Goal: Information Seeking & Learning: Find specific fact

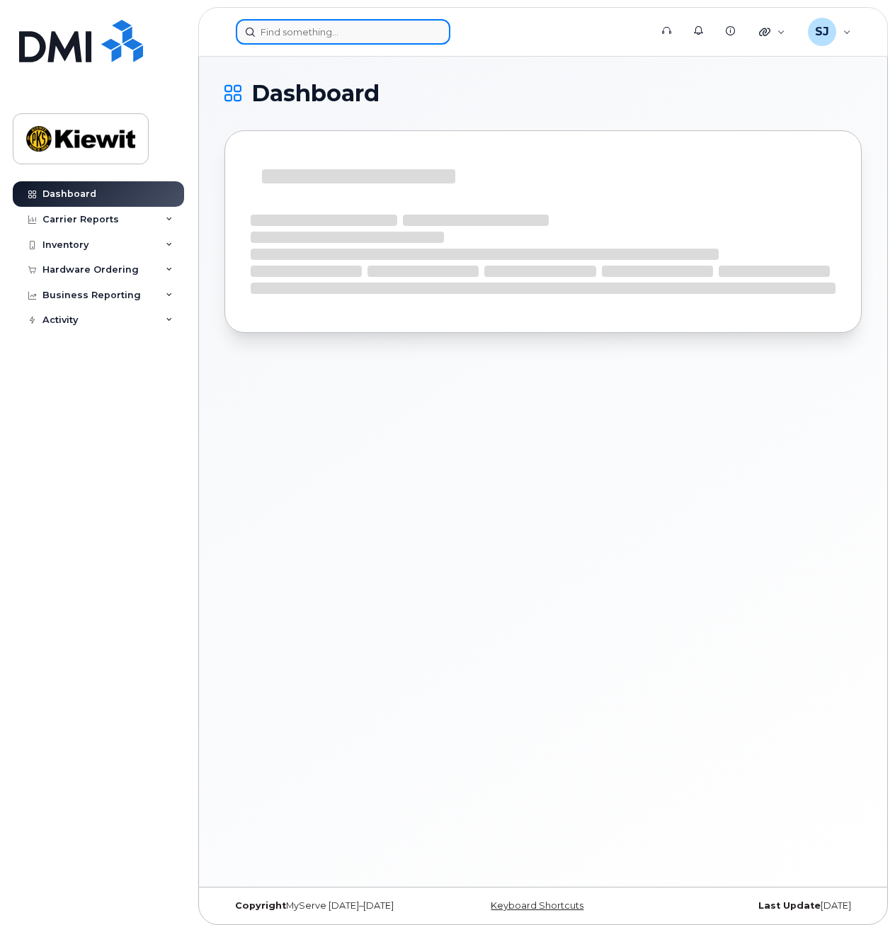
click at [314, 35] on input at bounding box center [343, 31] width 215 height 25
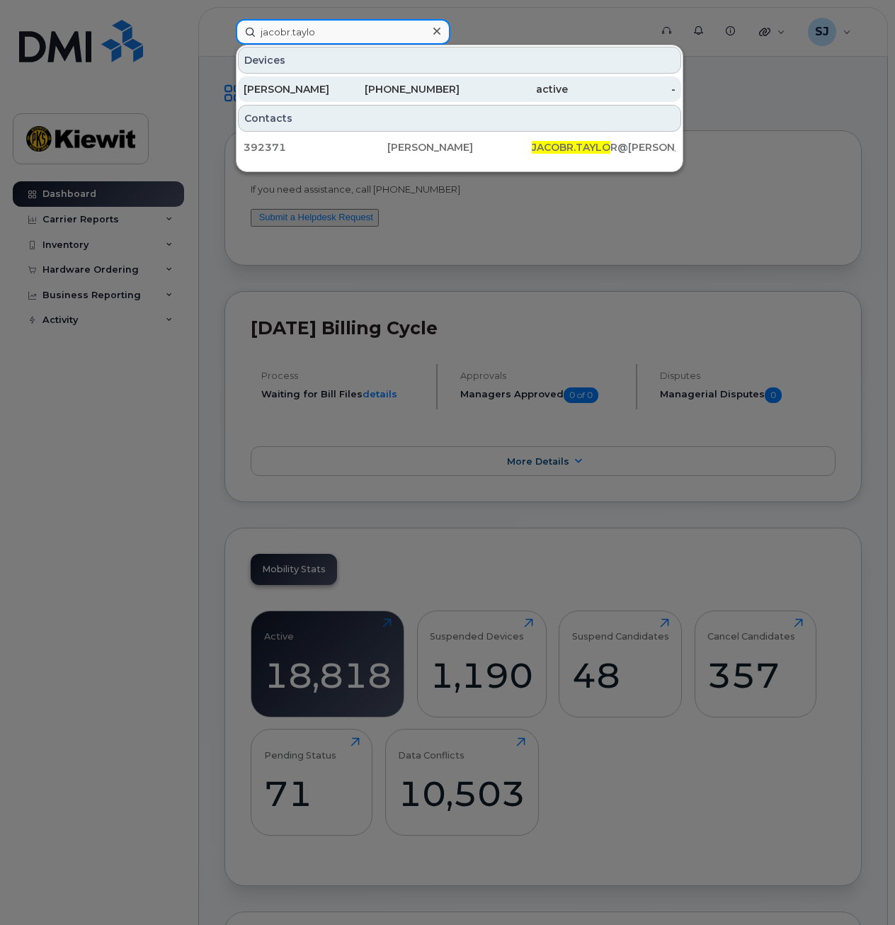
type input "jacobr.taylo"
click at [387, 84] on div "361-238-3996" at bounding box center [406, 89] width 108 height 14
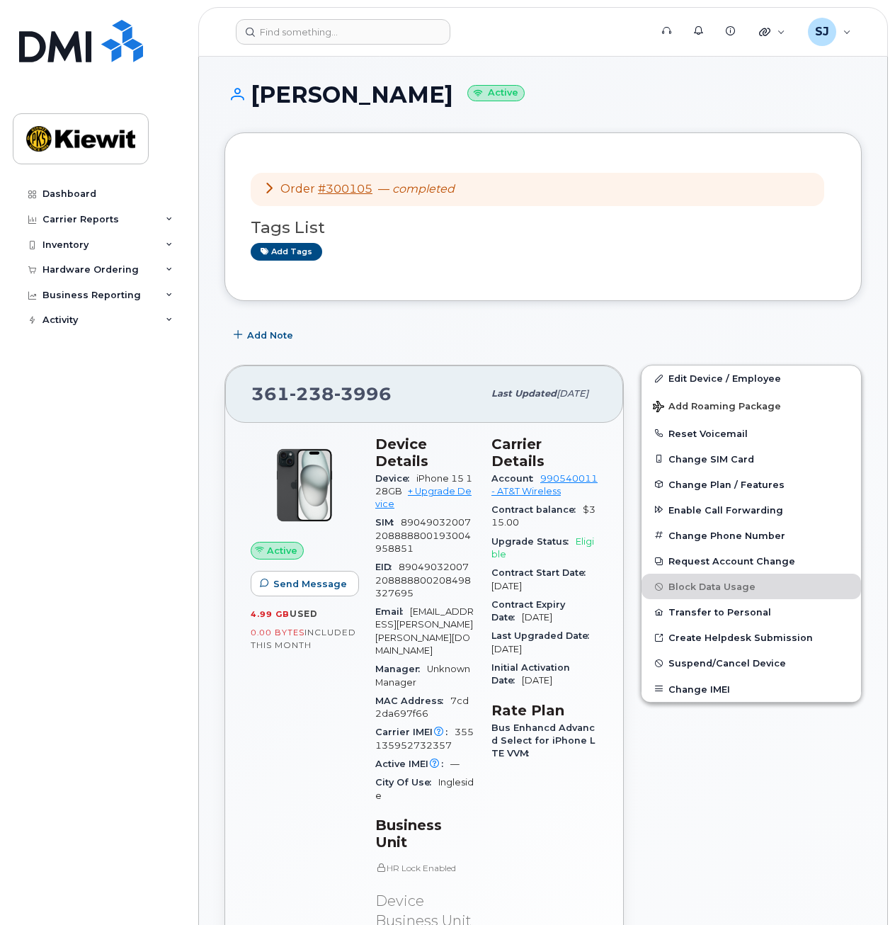
click at [239, 719] on div "Active Send Message 4.99 GB  used 0.00 Bytes  included this month Device Detail…" at bounding box center [424, 795] width 398 height 744
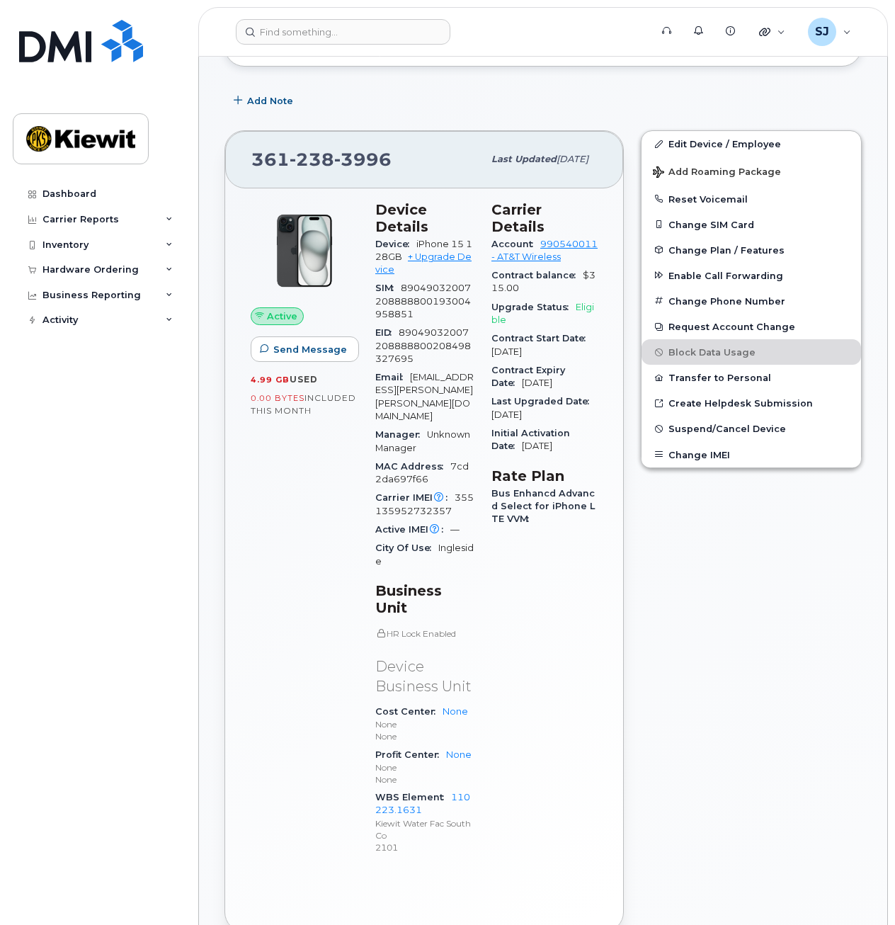
scroll to position [235, 0]
click at [87, 489] on div "Dashboard Carrier Reports Monthly Billing Data Daily Data Pooling Average Costi…" at bounding box center [100, 542] width 175 height 722
click at [45, 581] on div "Dashboard Carrier Reports Monthly Billing Data Daily Data Pooling Average Costi…" at bounding box center [100, 542] width 175 height 722
click at [755, 575] on div "Edit Device / Employee Add Roaming Package Reset Voicemail Change SIM Card Chan…" at bounding box center [752, 530] width 238 height 819
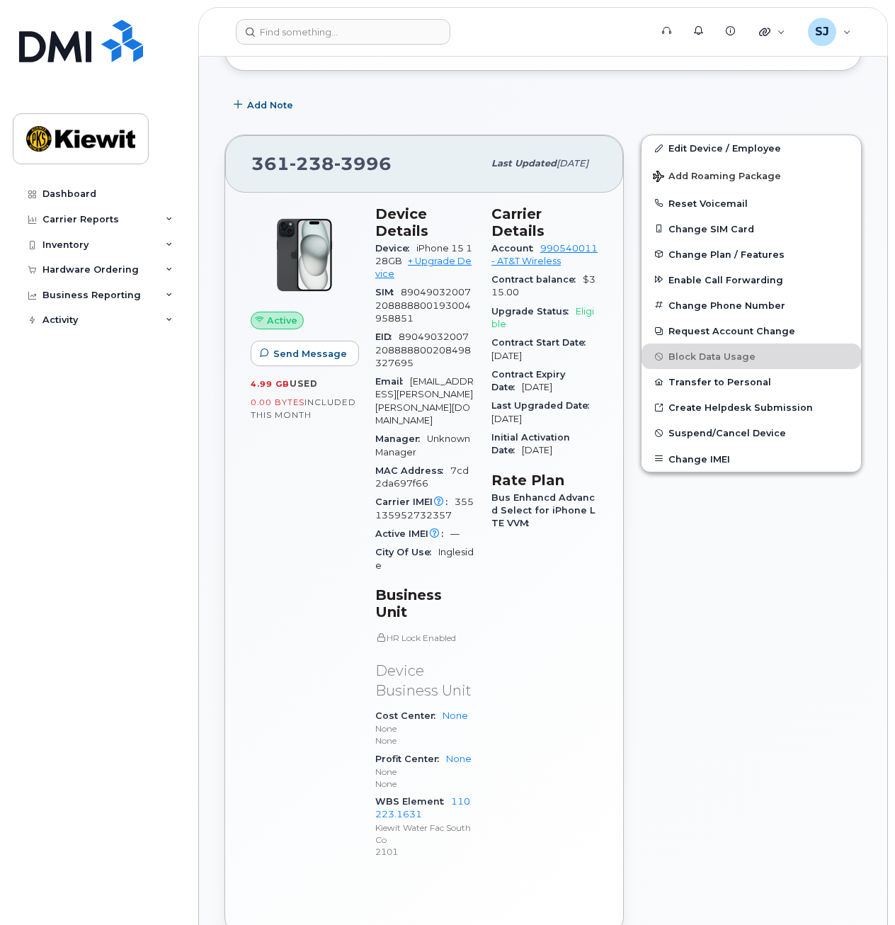
scroll to position [279, 0]
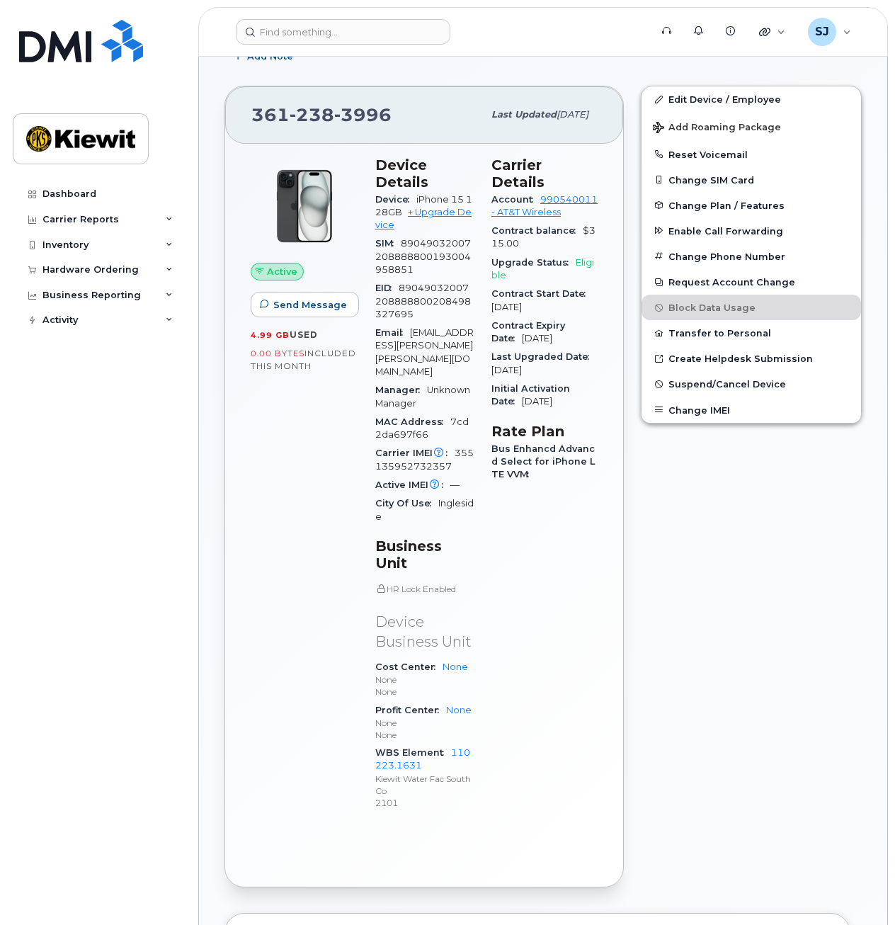
click at [611, 514] on div "Active Send Message 4.99 GB  used 0.00 Bytes  included this month Device Detail…" at bounding box center [424, 516] width 398 height 744
click at [219, 426] on div "361 238 3996 Last updated Sep 11, 2025 Active Send Message 4.99 GB  used 0.00 B…" at bounding box center [424, 486] width 416 height 819
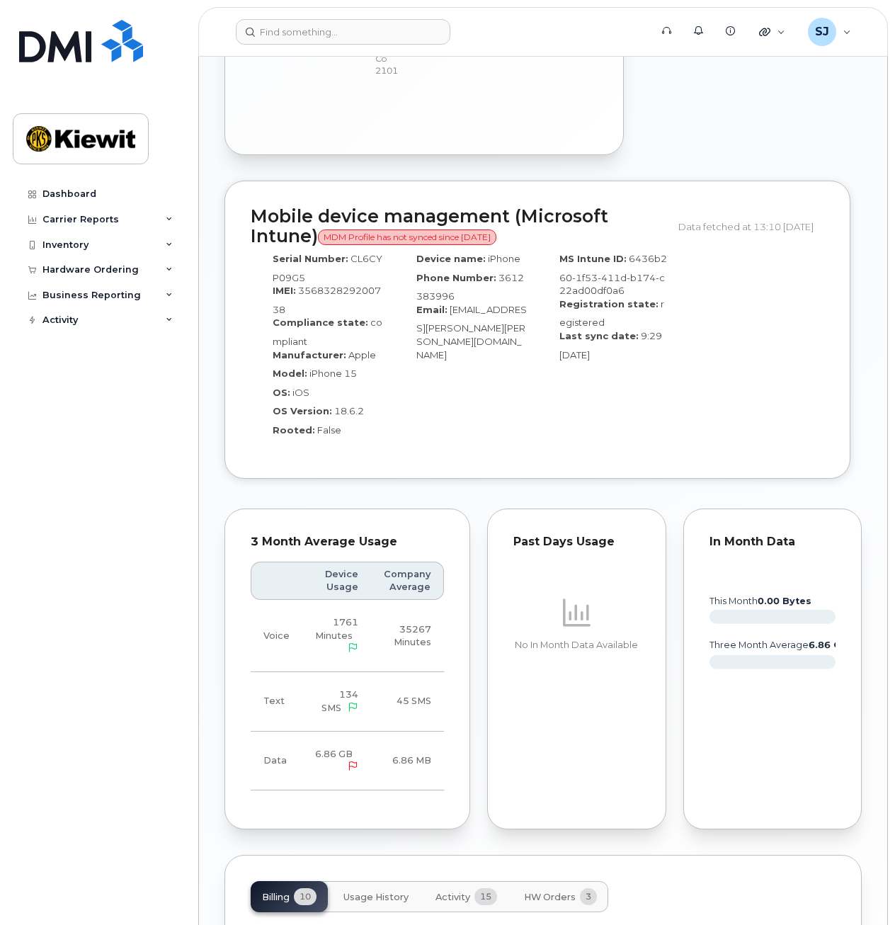
scroll to position [1021, 0]
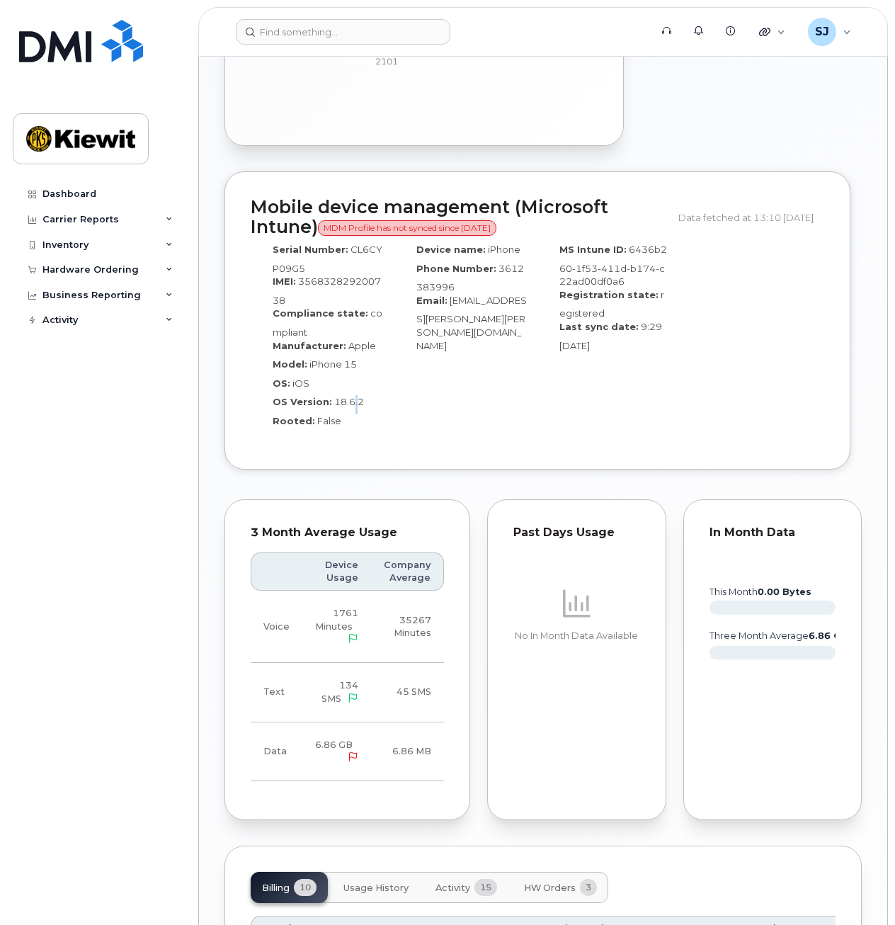
drag, startPoint x: 352, startPoint y: 362, endPoint x: 368, endPoint y: 356, distance: 16.6
click at [366, 395] on div "OS Version: 18.6.2" at bounding box center [322, 404] width 123 height 19
drag, startPoint x: 368, startPoint y: 356, endPoint x: 379, endPoint y: 353, distance: 11.9
click at [379, 395] on div "OS Version: 18.6.2" at bounding box center [322, 404] width 123 height 19
drag, startPoint x: 356, startPoint y: 370, endPoint x: 327, endPoint y: 368, distance: 29.1
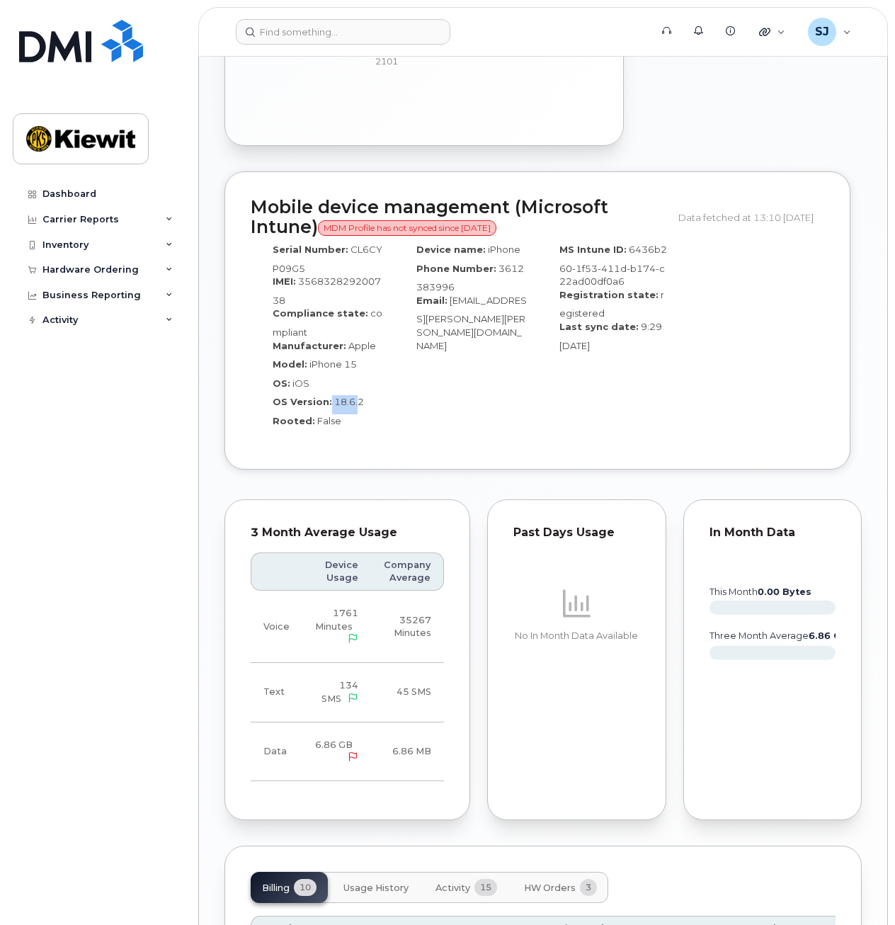
click at [327, 395] on div "OS Version: 18.6.2" at bounding box center [322, 404] width 123 height 19
drag, startPoint x: 327, startPoint y: 368, endPoint x: 387, endPoint y: 375, distance: 60.6
click at [387, 375] on div "Serial Number: CL6CYP09G5 IMEI: 356832829200738 Compliance state: compliant Man…" at bounding box center [323, 340] width 144 height 207
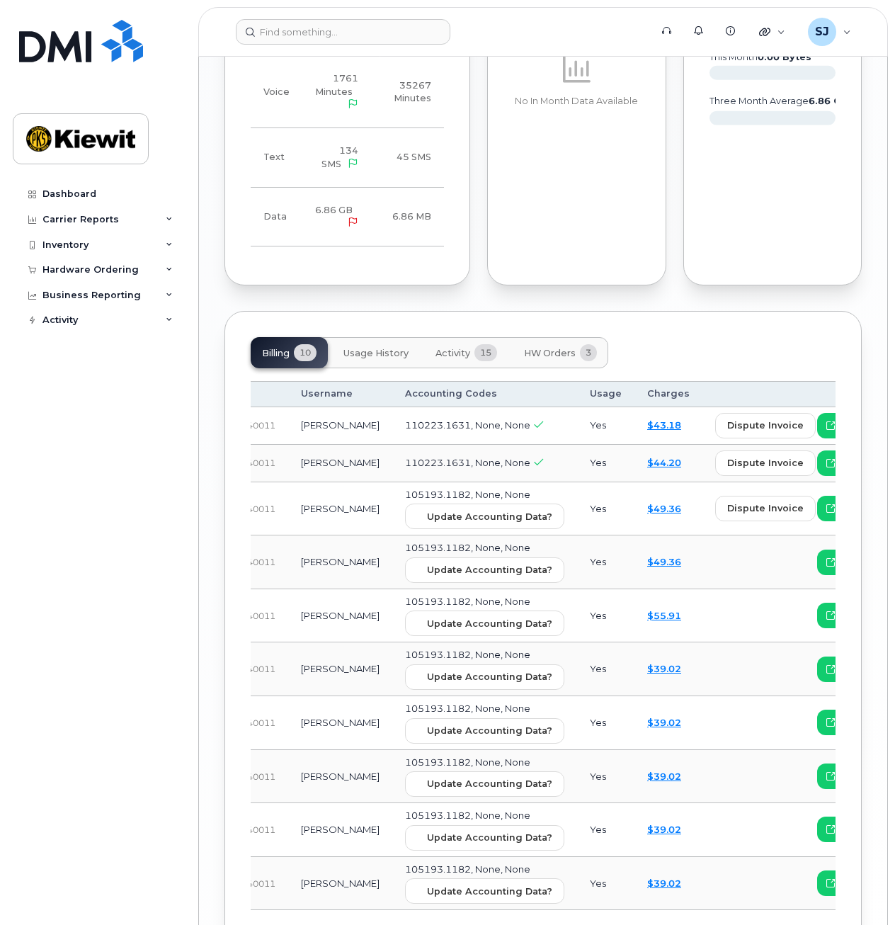
scroll to position [0, 0]
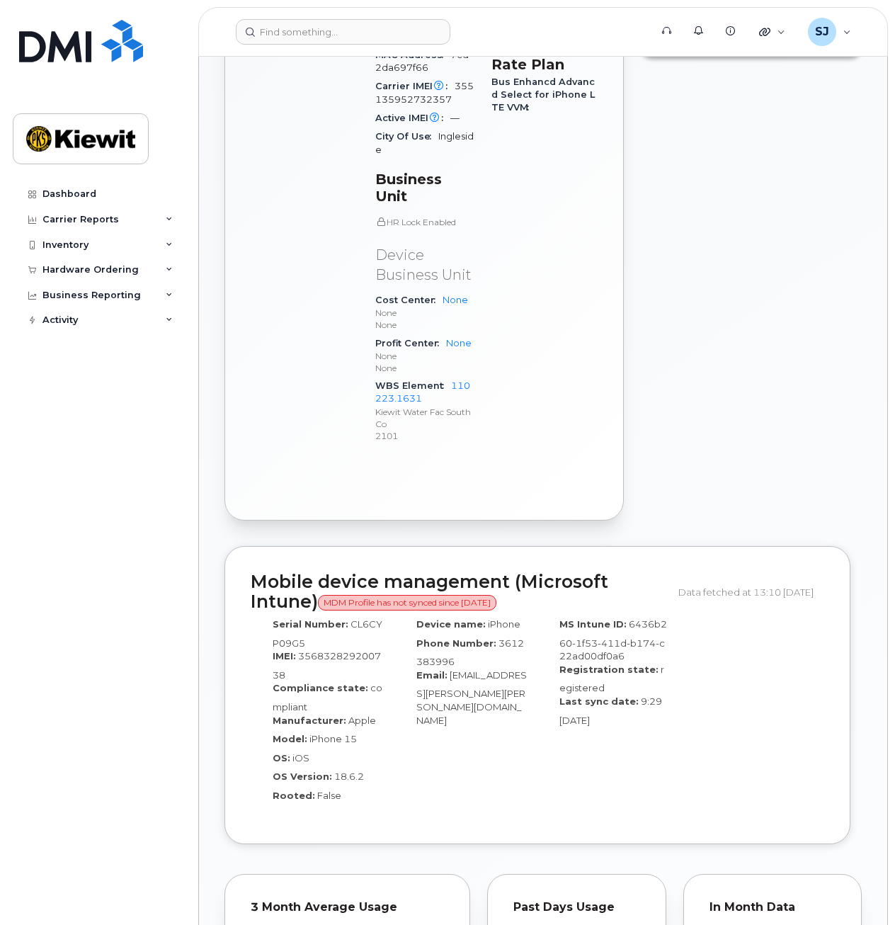
click at [353, 618] on div "Serial Number: CL6CYP09G5" at bounding box center [322, 634] width 123 height 32
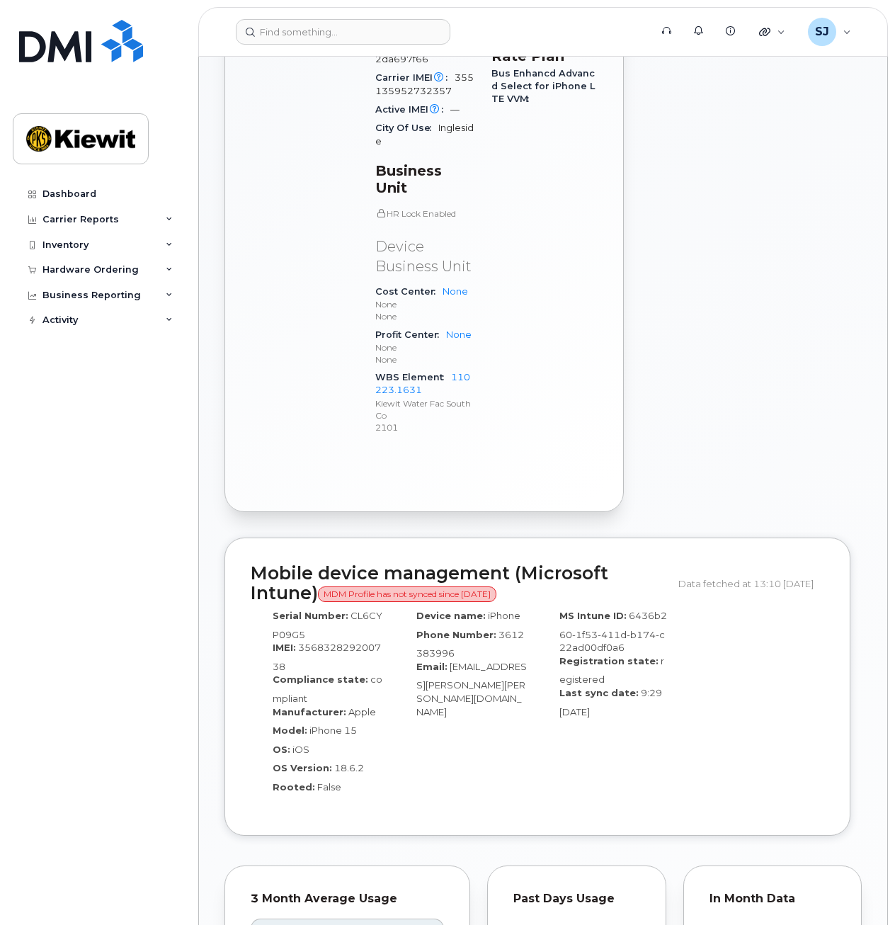
click at [392, 586] on span "MDM Profile has not synced since 5 Sep 2025" at bounding box center [407, 594] width 178 height 16
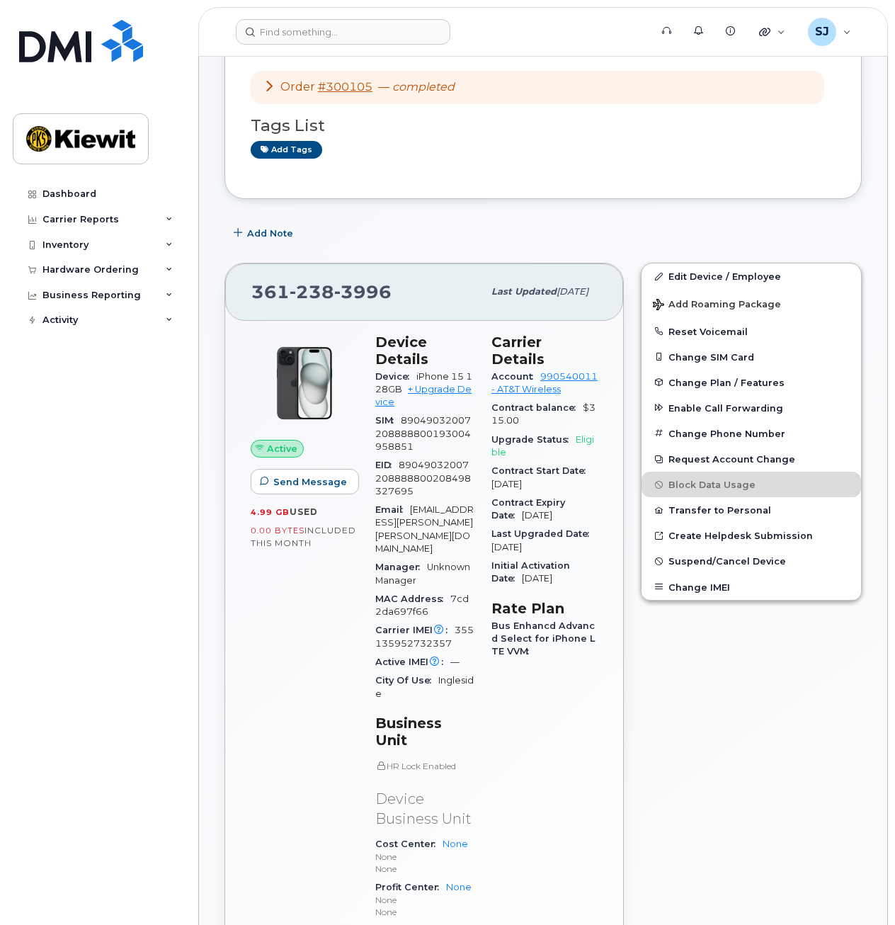
scroll to position [0, 0]
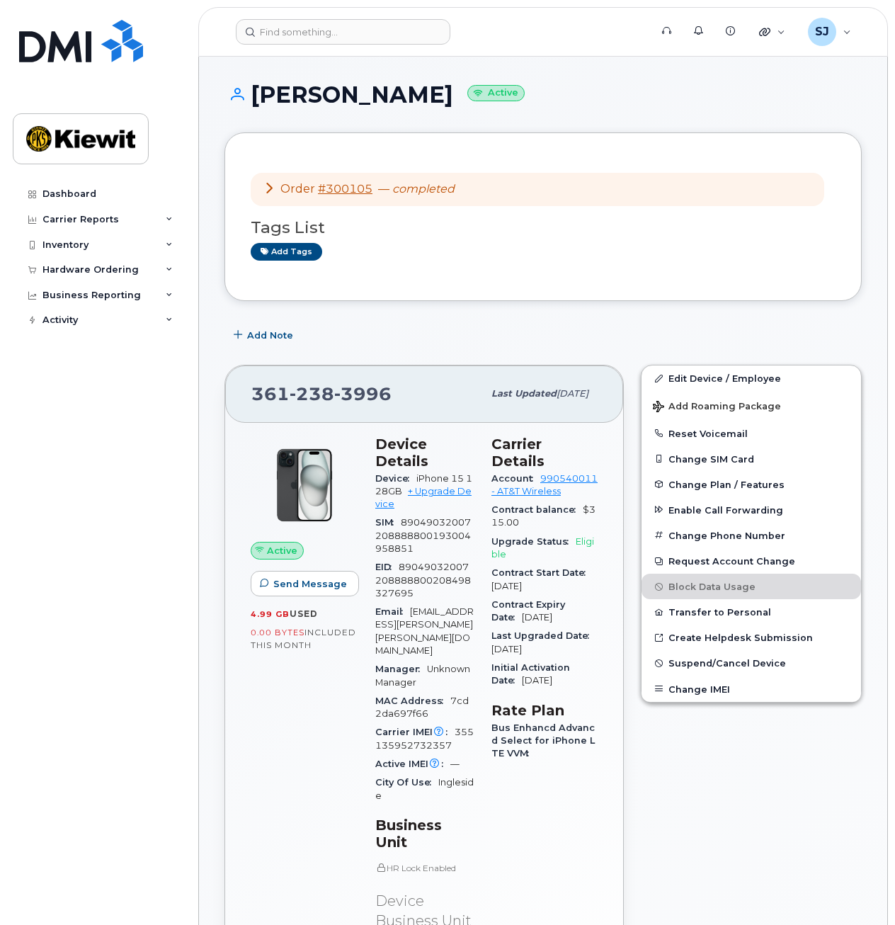
click at [447, 516] on div "SIM 89049032007208888800193004958851" at bounding box center [424, 536] width 99 height 45
click at [428, 534] on span "89049032007208888800193004958851" at bounding box center [423, 535] width 96 height 37
click at [49, 446] on div "Dashboard Carrier Reports Monthly Billing Data Daily Data Pooling Average Costi…" at bounding box center [100, 542] width 175 height 722
click at [514, 482] on span "Account" at bounding box center [516, 478] width 49 height 11
click at [514, 488] on link "990540011 - AT&T Wireless" at bounding box center [545, 484] width 106 height 23
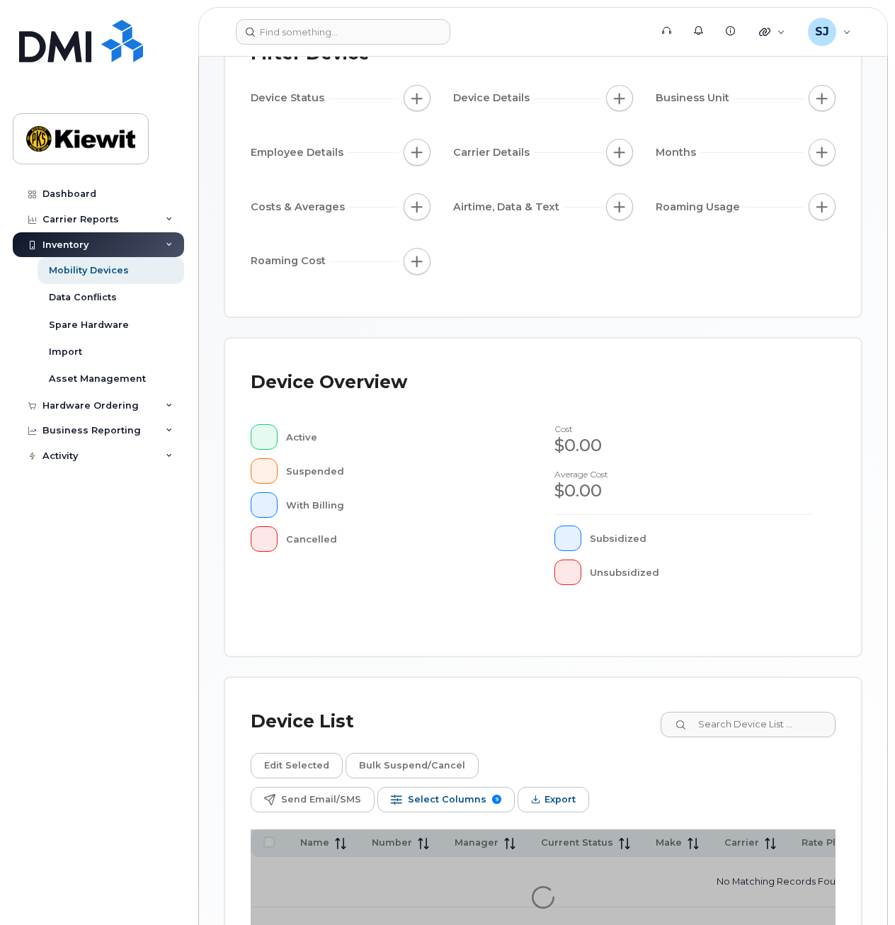
scroll to position [239, 0]
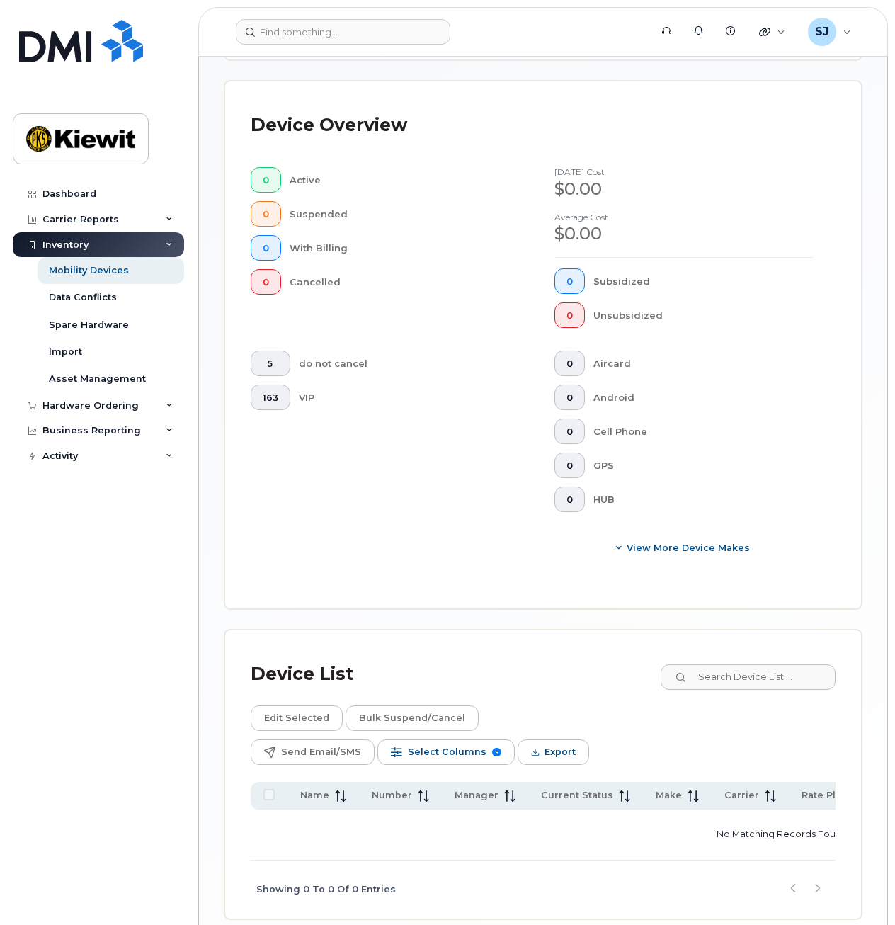
scroll to position [473, 0]
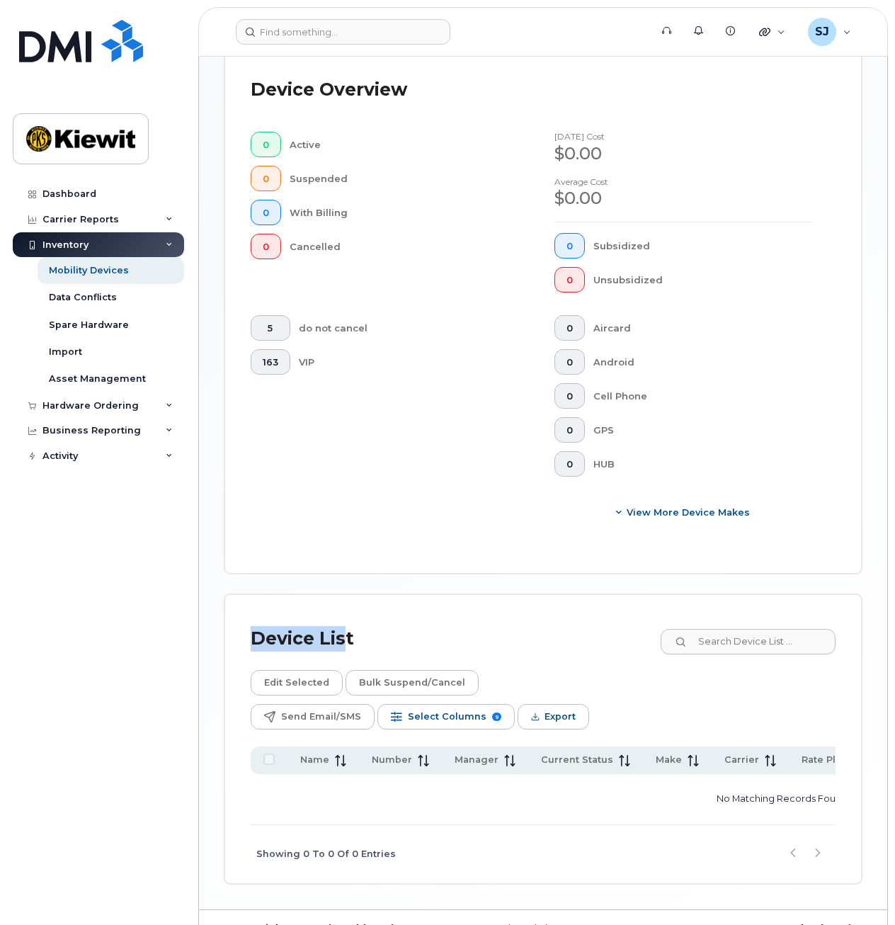
drag, startPoint x: 347, startPoint y: 640, endPoint x: 239, endPoint y: 644, distance: 107.7
click at [239, 644] on div "Device List Edit Selected Bulk Suspend/Cancel Send Email/SMS Select Columns 9 F…" at bounding box center [543, 739] width 636 height 288
drag, startPoint x: 239, startPoint y: 644, endPoint x: 354, endPoint y: 641, distance: 114.8
click at [354, 641] on div "Device List" at bounding box center [543, 638] width 585 height 37
drag, startPoint x: 354, startPoint y: 641, endPoint x: 235, endPoint y: 650, distance: 119.3
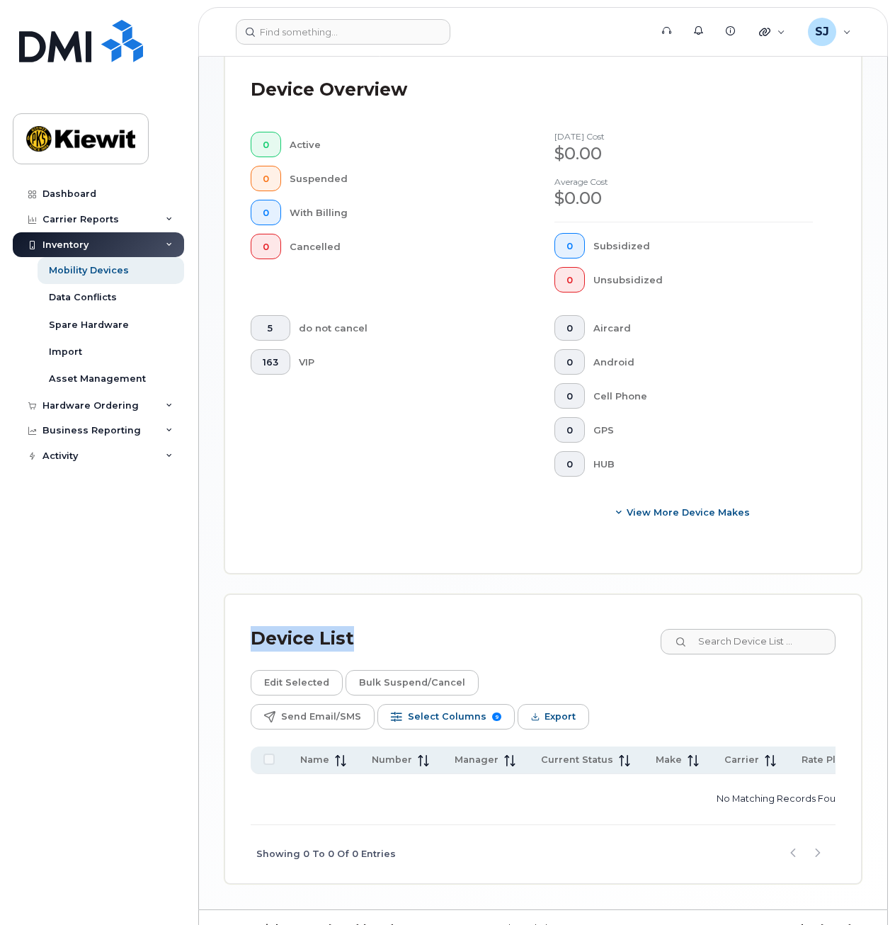
click at [235, 650] on div "Device List Edit Selected Bulk Suspend/Cancel Send Email/SMS Select Columns 9 F…" at bounding box center [543, 739] width 636 height 288
drag, startPoint x: 235, startPoint y: 650, endPoint x: 217, endPoint y: 537, distance: 114.8
click at [217, 537] on div "Mobility Devices Devices Save Report Import from CSV Export to CSV Add Device F…" at bounding box center [543, 247] width 688 height 1326
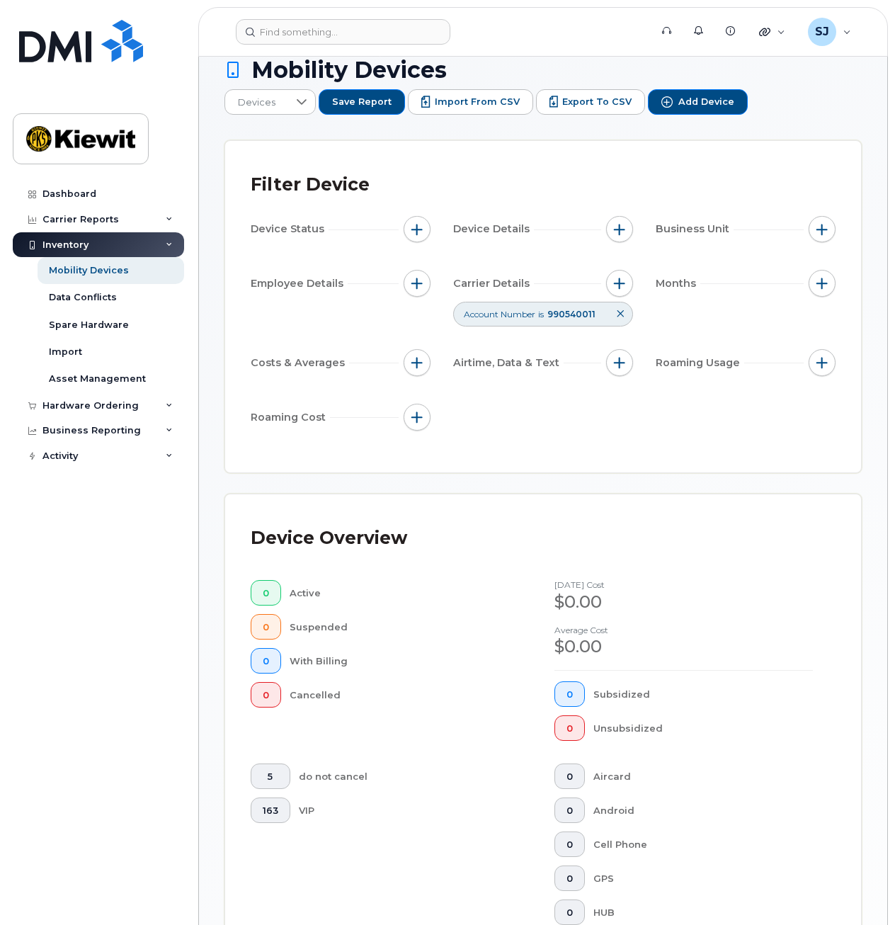
scroll to position [0, 0]
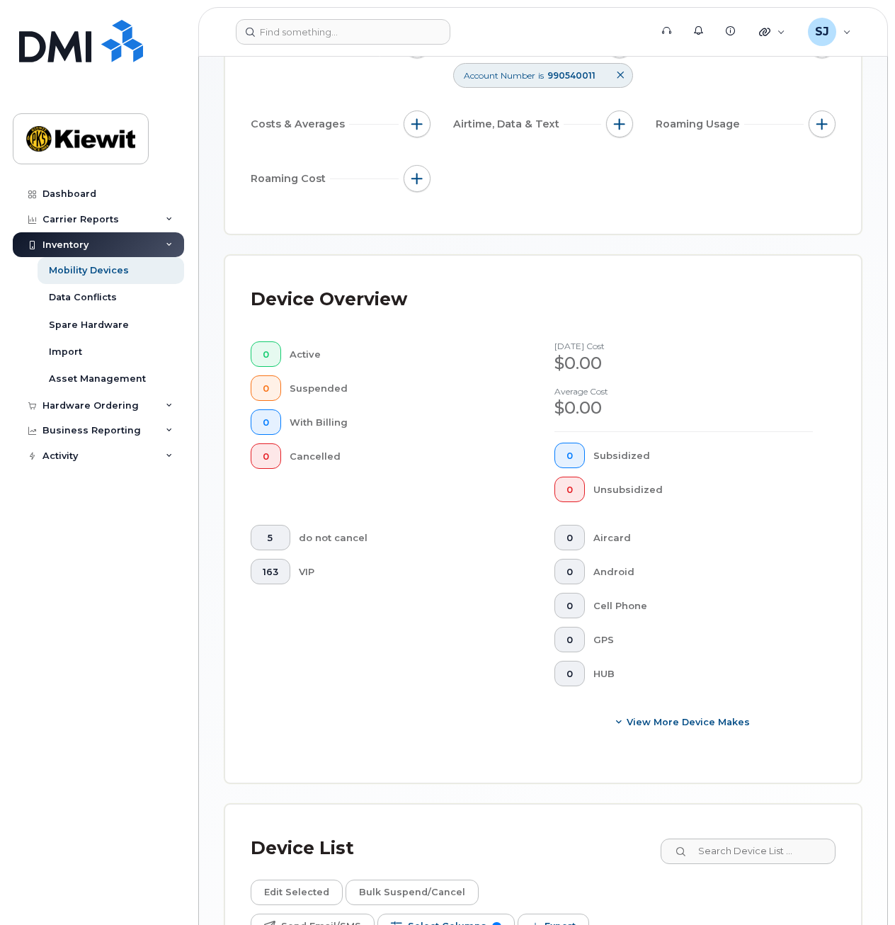
scroll to position [256, 0]
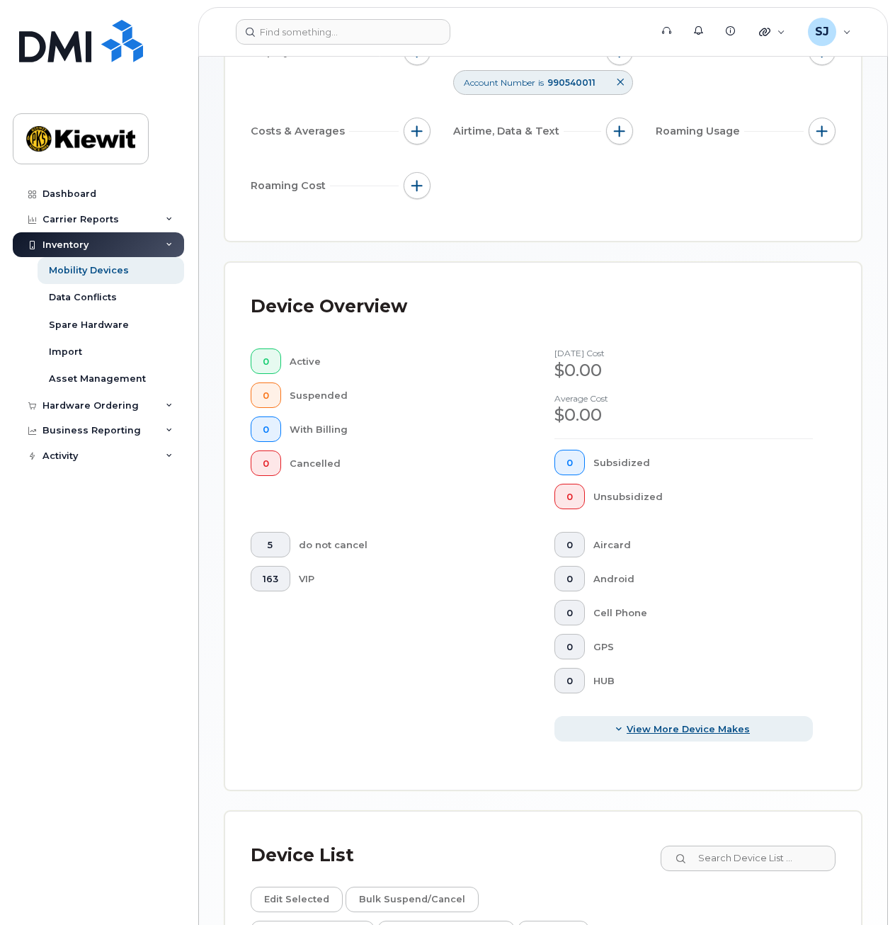
click at [623, 728] on icon "button" at bounding box center [619, 729] width 8 height 8
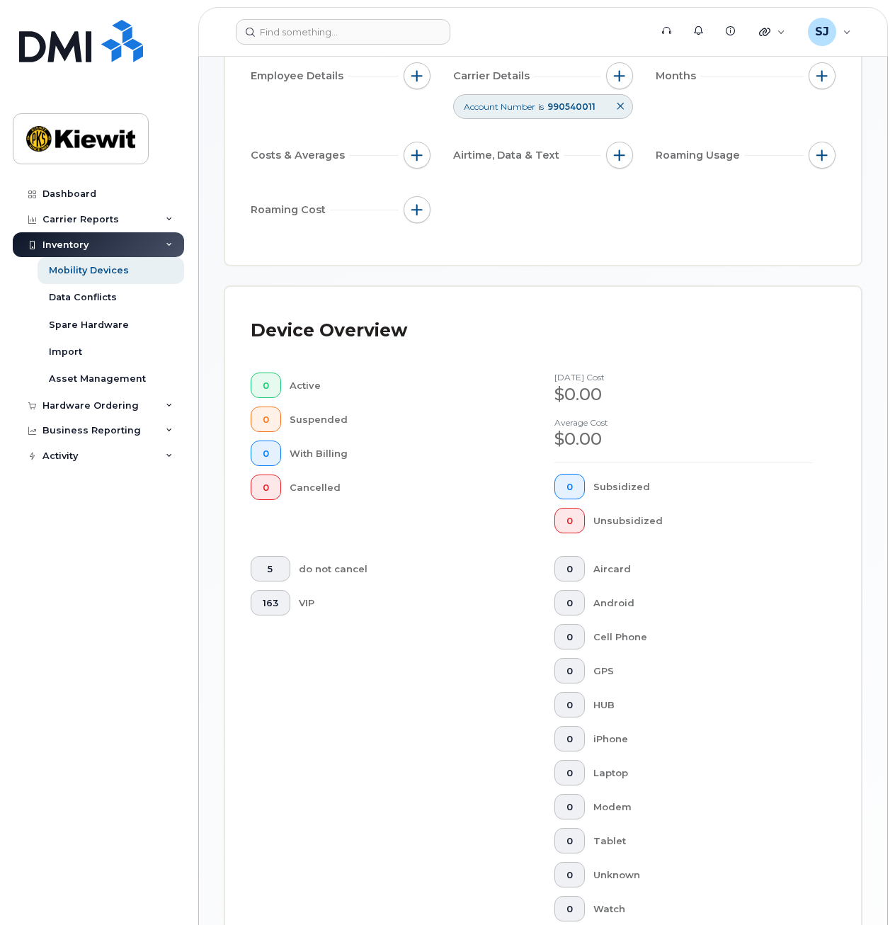
scroll to position [0, 0]
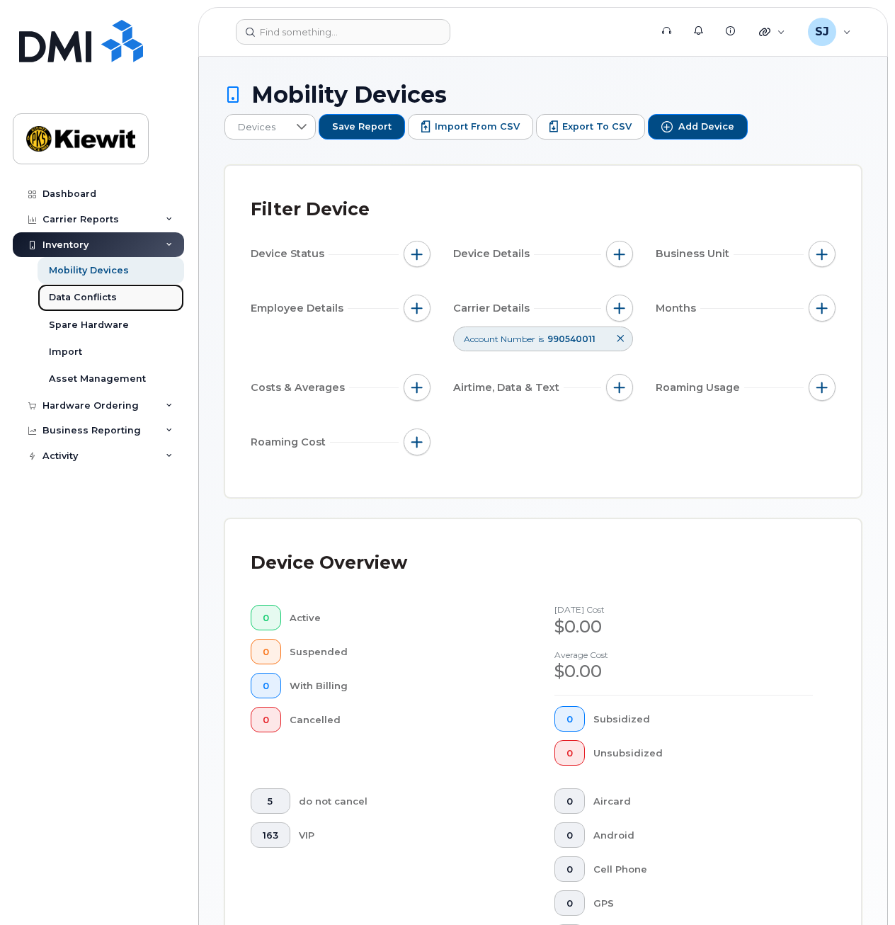
click at [84, 293] on div "Data Conflicts" at bounding box center [83, 297] width 68 height 13
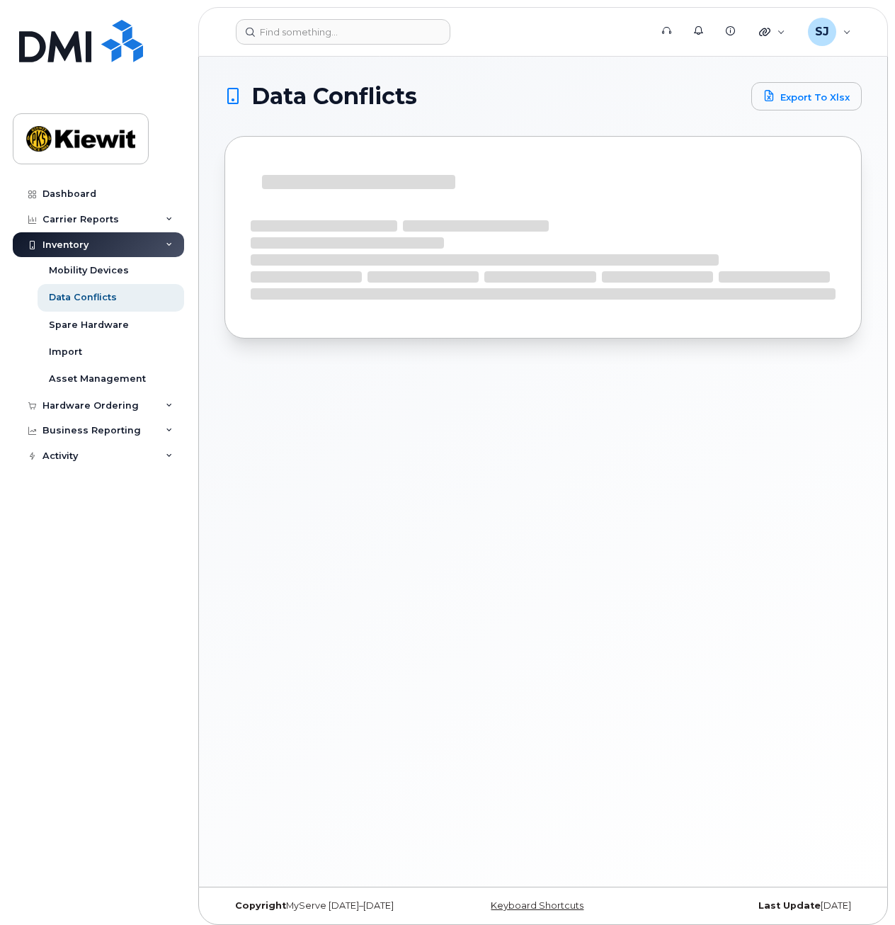
click at [105, 251] on div "Inventory" at bounding box center [98, 244] width 171 height 25
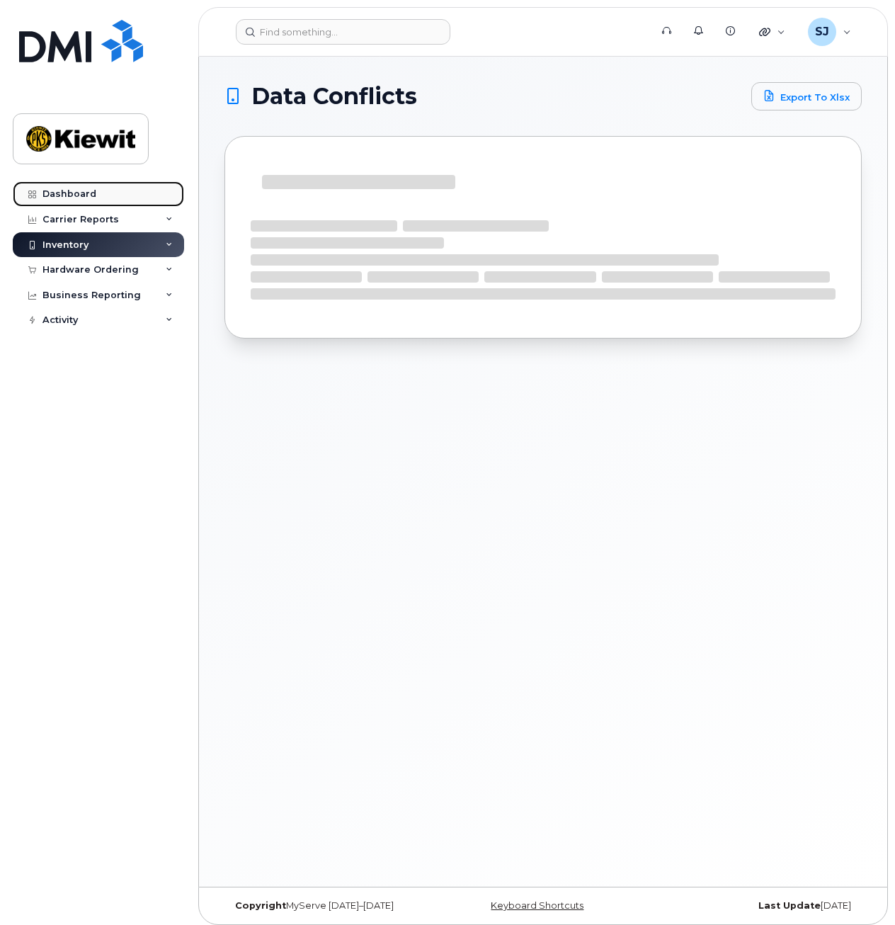
click at [93, 196] on div "Dashboard" at bounding box center [69, 193] width 54 height 11
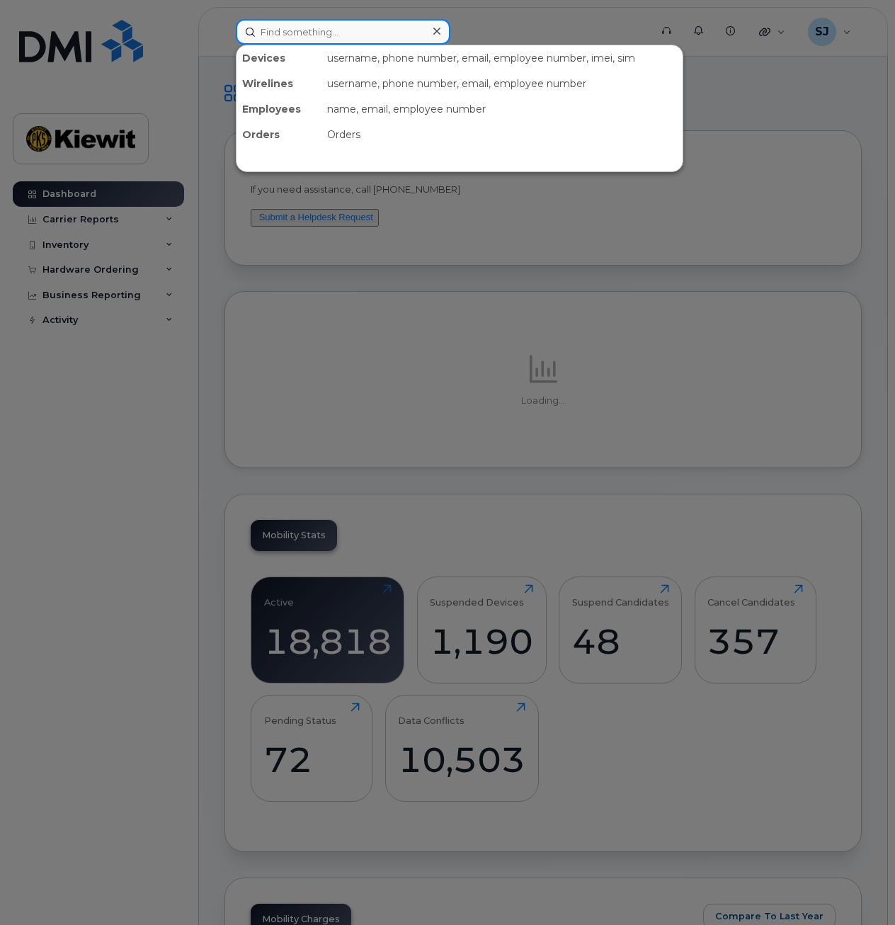
click at [333, 42] on input at bounding box center [343, 31] width 215 height 25
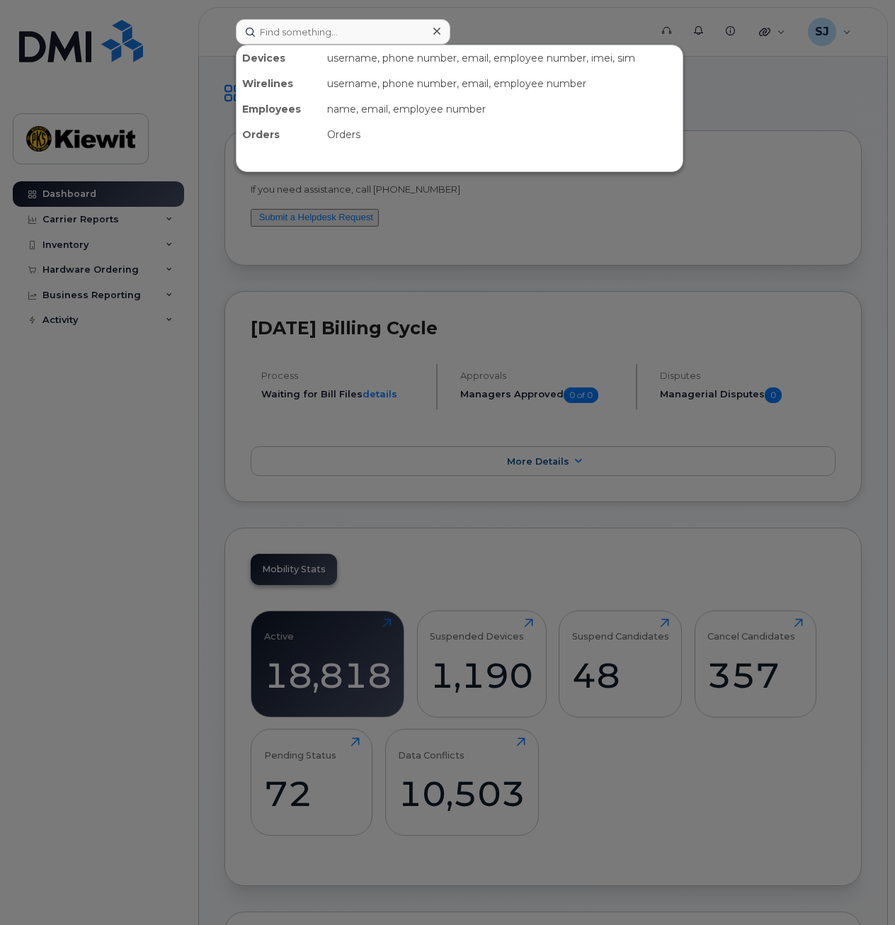
click at [243, 300] on div at bounding box center [447, 462] width 895 height 925
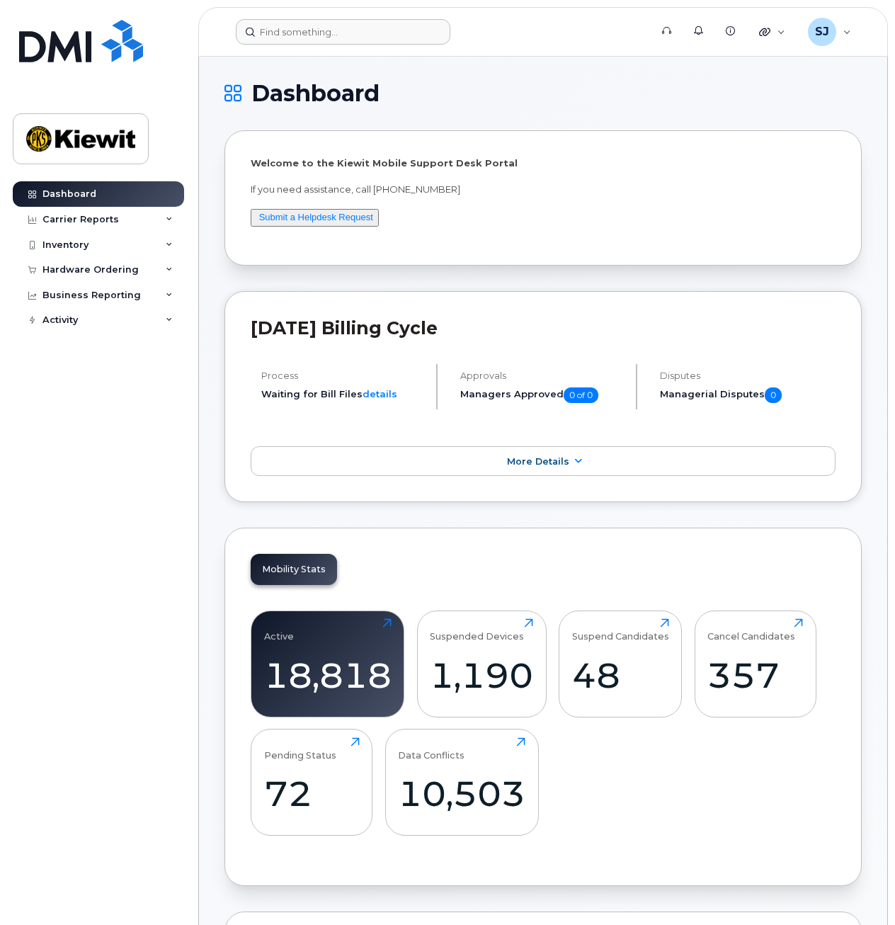
click at [579, 266] on div "Welcome to the [PERSON_NAME] Mobile Support Desk Portal If you need assistance,…" at bounding box center [543, 197] width 637 height 135
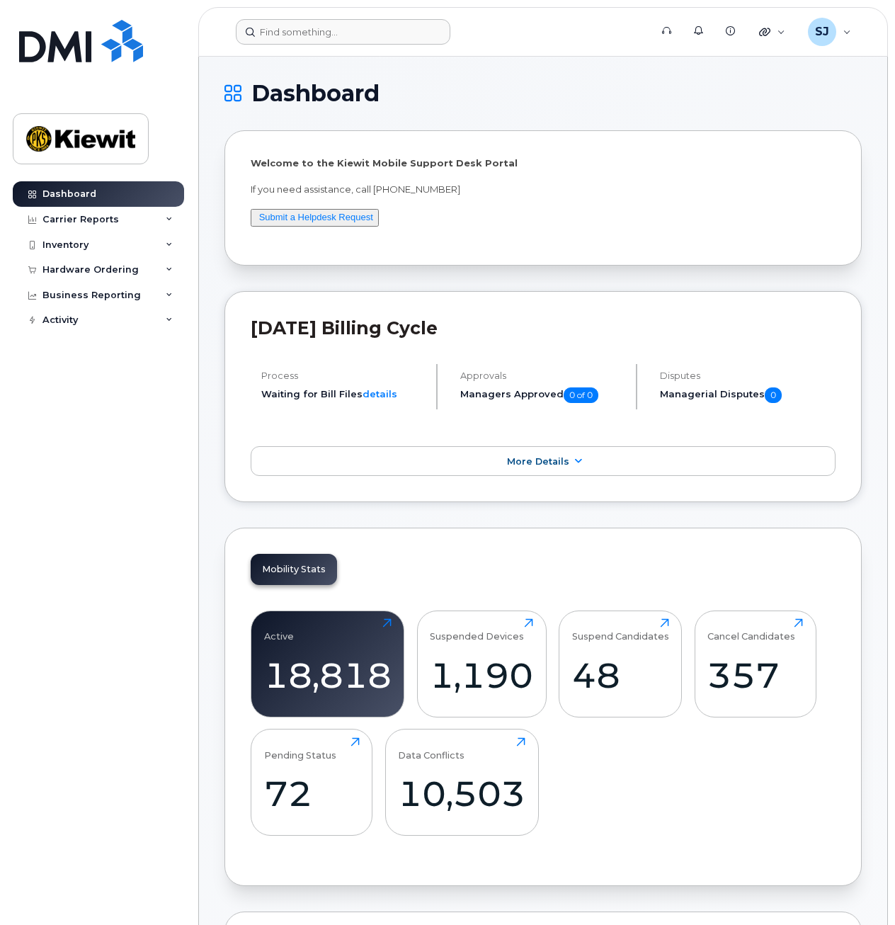
drag, startPoint x: 64, startPoint y: 383, endPoint x: 134, endPoint y: 389, distance: 70.3
click at [64, 383] on div "Dashboard Carrier Reports Monthly Billing Data Daily Data Pooling Average Costi…" at bounding box center [100, 542] width 175 height 722
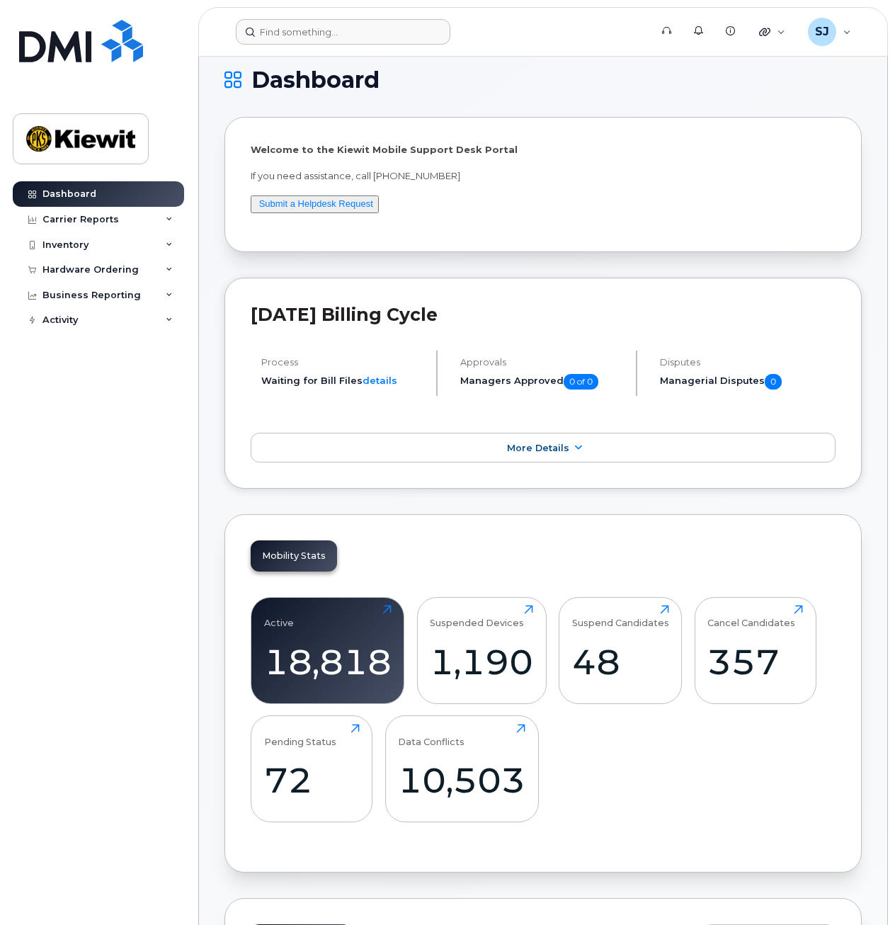
scroll to position [38, 0]
